Goal: Task Accomplishment & Management: Manage account settings

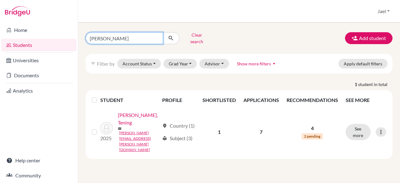
click at [117, 36] on input "anita" at bounding box center [124, 38] width 77 height 12
type input "a"
type input "Noria"
click button "submit" at bounding box center [171, 38] width 17 height 12
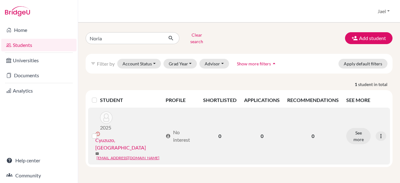
click at [117, 136] on link "Cyuzuzo, Noria" at bounding box center [128, 143] width 67 height 15
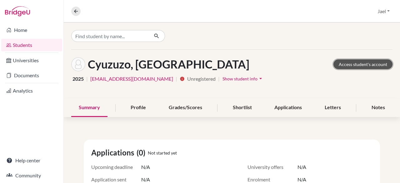
click at [363, 66] on link "Access student's account" at bounding box center [362, 64] width 59 height 10
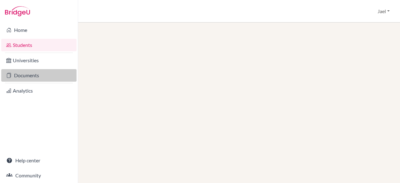
click at [49, 72] on link "Documents" at bounding box center [38, 75] width 75 height 12
click at [26, 73] on link "Documents" at bounding box center [38, 75] width 75 height 12
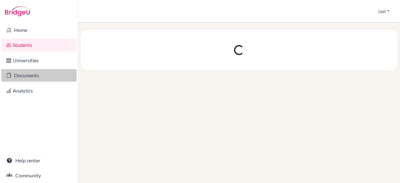
click at [40, 76] on link "Documents" at bounding box center [38, 75] width 75 height 12
click at [42, 79] on link "Documents" at bounding box center [38, 75] width 75 height 12
click at [51, 74] on link "Documents" at bounding box center [38, 75] width 75 height 12
click at [48, 75] on link "Documents" at bounding box center [38, 75] width 75 height 12
click at [47, 75] on link "Documents" at bounding box center [38, 75] width 75 height 12
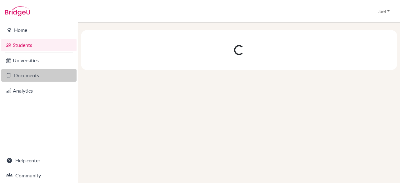
click at [48, 75] on link "Documents" at bounding box center [38, 75] width 75 height 12
click at [49, 74] on link "Documents" at bounding box center [38, 75] width 75 height 12
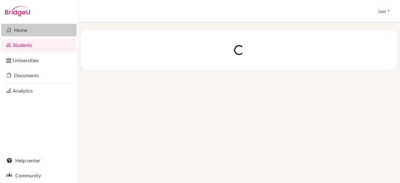
click at [47, 31] on link "Home" at bounding box center [38, 30] width 75 height 12
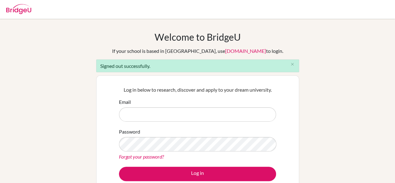
type input "[EMAIL_ADDRESS][DOMAIN_NAME]"
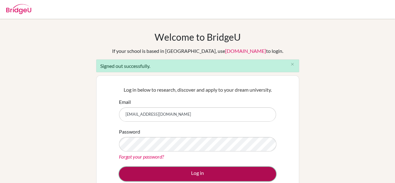
click at [194, 169] on button "Log in" at bounding box center [197, 173] width 157 height 14
click at [213, 171] on button "Log in" at bounding box center [197, 173] width 157 height 14
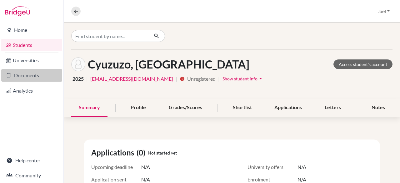
click at [33, 81] on link "Documents" at bounding box center [31, 75] width 61 height 12
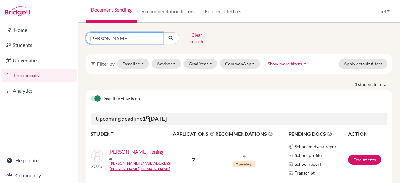
click at [116, 34] on input "[PERSON_NAME]" at bounding box center [124, 38] width 77 height 12
type input "a"
type input "Noria"
click button "submit" at bounding box center [171, 38] width 17 height 12
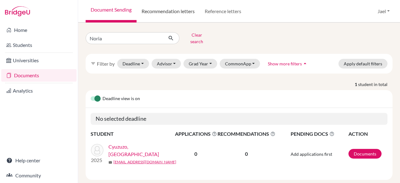
click at [180, 12] on link "Recommendation letters" at bounding box center [167, 11] width 63 height 22
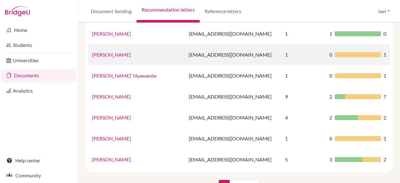
scroll to position [445, 0]
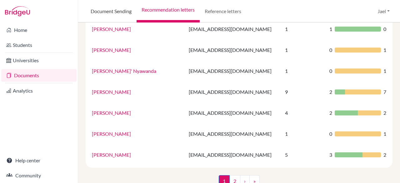
click at [124, 10] on link "Document Sending" at bounding box center [111, 11] width 51 height 22
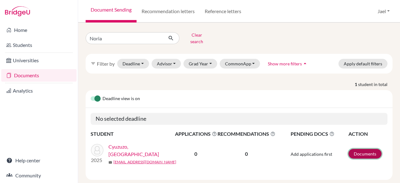
click at [358, 150] on link "Documents" at bounding box center [364, 154] width 33 height 10
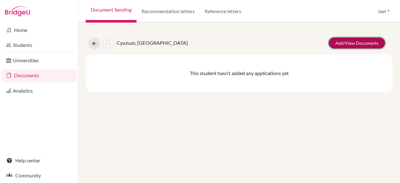
click at [354, 42] on link "Add/View Documents" at bounding box center [356, 42] width 56 height 11
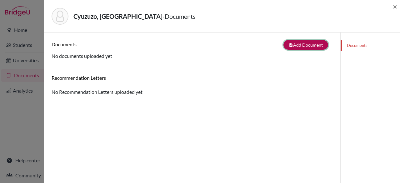
click at [301, 45] on button "note_add Add Document" at bounding box center [305, 45] width 45 height 10
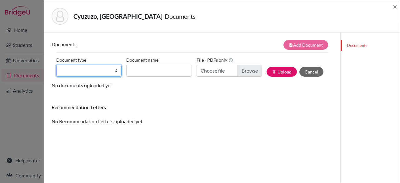
click at [94, 70] on select "Change explanation for Common App reports Counselor recommendation Fee waiver I…" at bounding box center [88, 71] width 65 height 12
select select "4"
click at [56, 65] on select "Change explanation for Common App reports Counselor recommendation Fee waiver I…" at bounding box center [88, 71] width 65 height 12
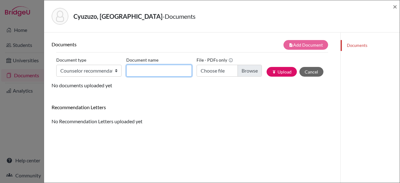
click at [158, 70] on input "Document name" at bounding box center [158, 71] width 65 height 12
type input "Noria"
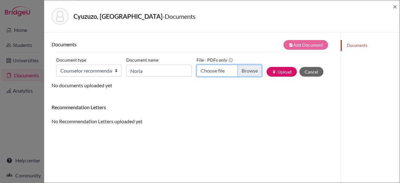
click at [248, 73] on input "Choose file" at bounding box center [228, 71] width 65 height 12
type input "C:\fakepath\Cyuzuzo Noria Kabandana - Recommendation Letter .pdf"
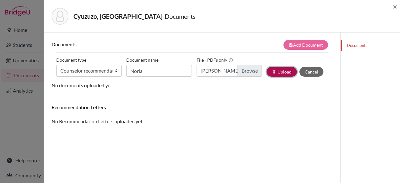
click at [277, 71] on button "publish Upload" at bounding box center [281, 72] width 30 height 10
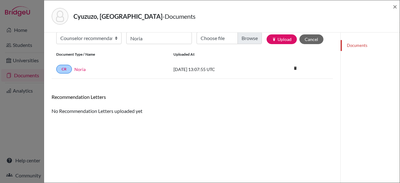
scroll to position [32, 0]
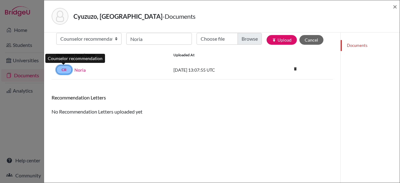
click at [59, 69] on link "CR" at bounding box center [64, 69] width 16 height 9
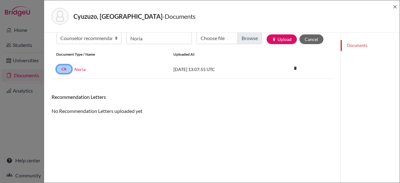
scroll to position [0, 0]
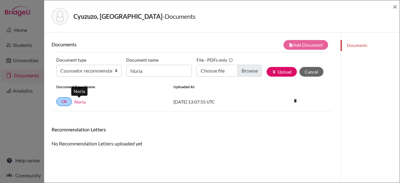
click at [79, 103] on link "Noria" at bounding box center [79, 101] width 11 height 7
click at [393, 5] on span "×" at bounding box center [394, 6] width 4 height 9
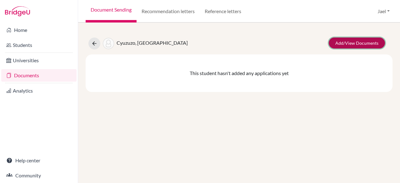
drag, startPoint x: 0, startPoint y: 0, endPoint x: 363, endPoint y: 41, distance: 365.7
click at [363, 41] on link "Add/View Documents" at bounding box center [356, 42] width 56 height 11
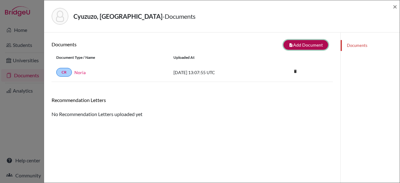
click at [307, 42] on button "note_add Add Document" at bounding box center [305, 45] width 45 height 10
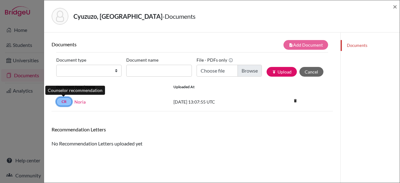
click at [62, 103] on link "CR" at bounding box center [64, 101] width 16 height 9
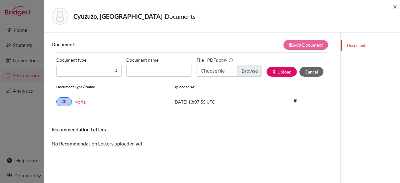
click at [30, 116] on div "Cyuzuzo, Noria - Documents × Documents note_add Add Document Document type Chan…" at bounding box center [200, 91] width 400 height 183
click at [395, 7] on span "×" at bounding box center [394, 6] width 4 height 9
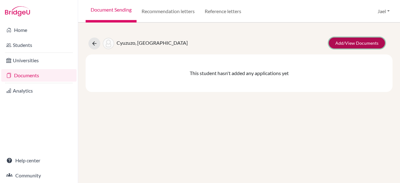
click at [360, 38] on link "Add/View Documents" at bounding box center [356, 42] width 56 height 11
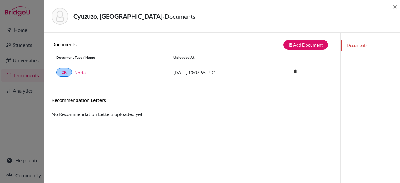
click at [353, 44] on link "Documents" at bounding box center [369, 45] width 59 height 11
drag, startPoint x: 353, startPoint y: 44, endPoint x: 396, endPoint y: 5, distance: 58.5
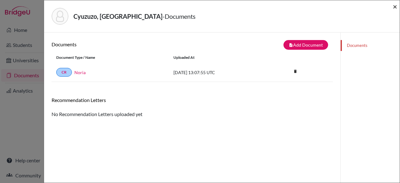
click at [396, 5] on div "Cyuzuzo, Noria - Documents × Documents note_add Add Document Document type Chan…" at bounding box center [222, 91] width 356 height 183
click at [396, 5] on span "×" at bounding box center [394, 6] width 4 height 9
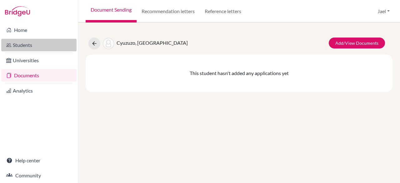
click at [30, 47] on link "Students" at bounding box center [38, 45] width 75 height 12
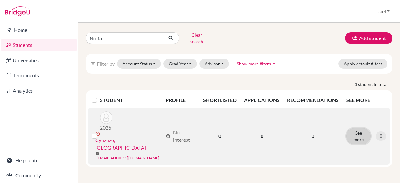
click at [357, 128] on button "See more" at bounding box center [358, 136] width 24 height 16
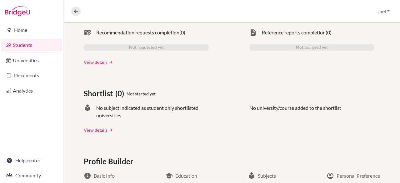
scroll to position [195, 0]
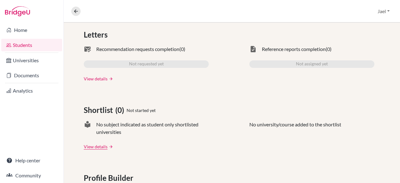
click at [97, 81] on link "View details" at bounding box center [96, 78] width 24 height 7
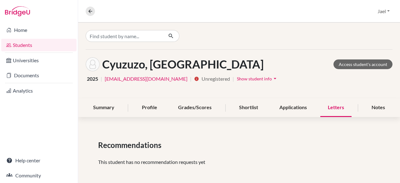
scroll to position [2, 0]
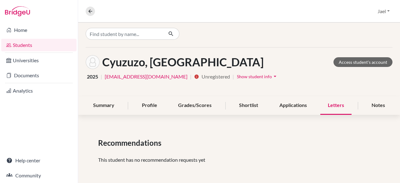
click at [274, 79] on button "Show student info arrow_drop_down" at bounding box center [257, 76] width 42 height 10
